Goal: Information Seeking & Learning: Learn about a topic

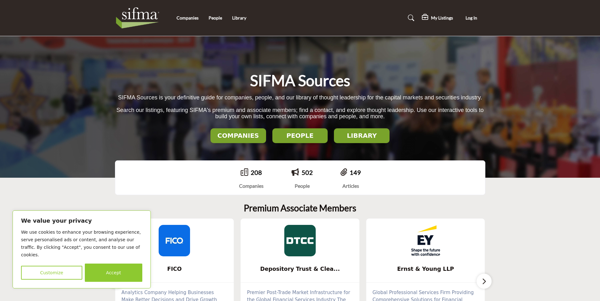
click at [371, 138] on h2 "LIBRARY" at bounding box center [362, 136] width 52 height 8
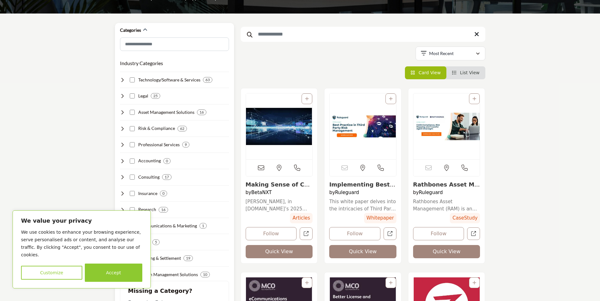
scroll to position [94, 0]
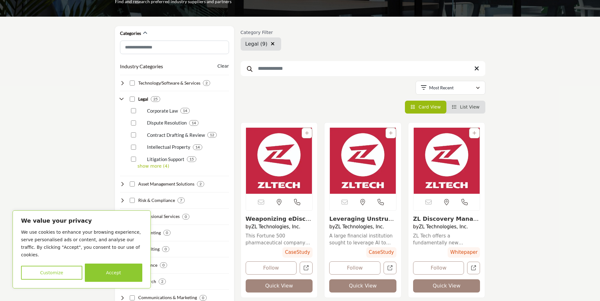
scroll to position [94, 0]
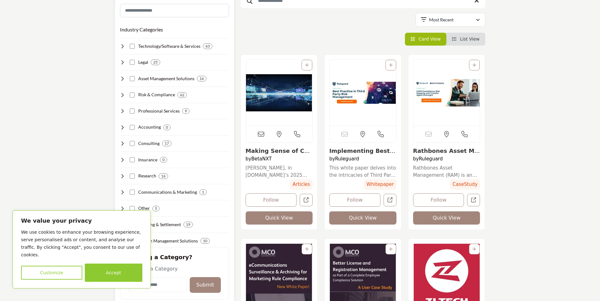
scroll to position [157, 0]
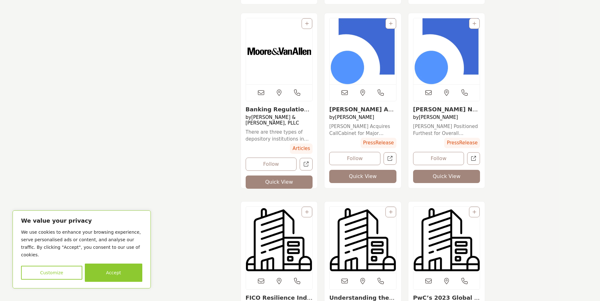
scroll to position [1288, 0]
